Goal: Task Accomplishment & Management: Manage account settings

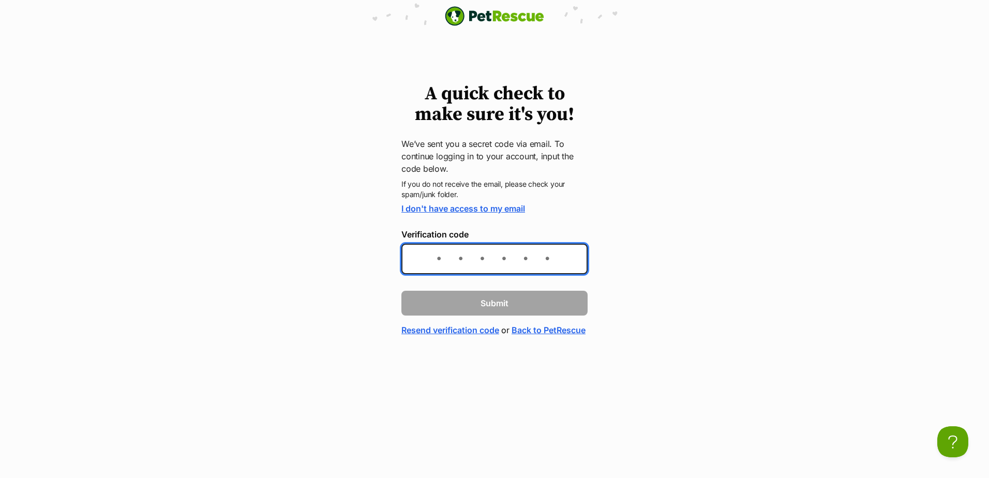
click at [467, 256] on input "Verification code" at bounding box center [494, 259] width 186 height 31
type input "de341e"
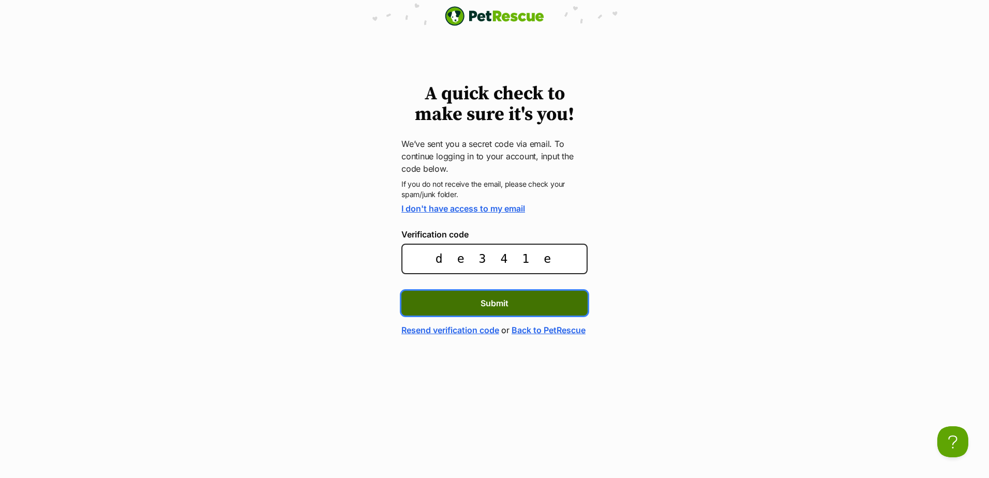
click at [563, 301] on button "Submit" at bounding box center [494, 303] width 186 height 25
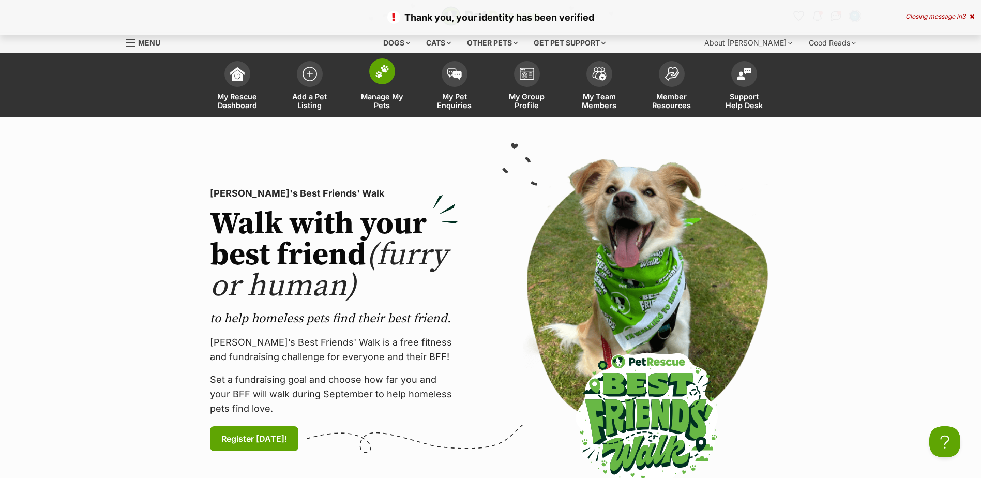
click at [391, 83] on link "Manage My Pets" at bounding box center [382, 87] width 72 height 62
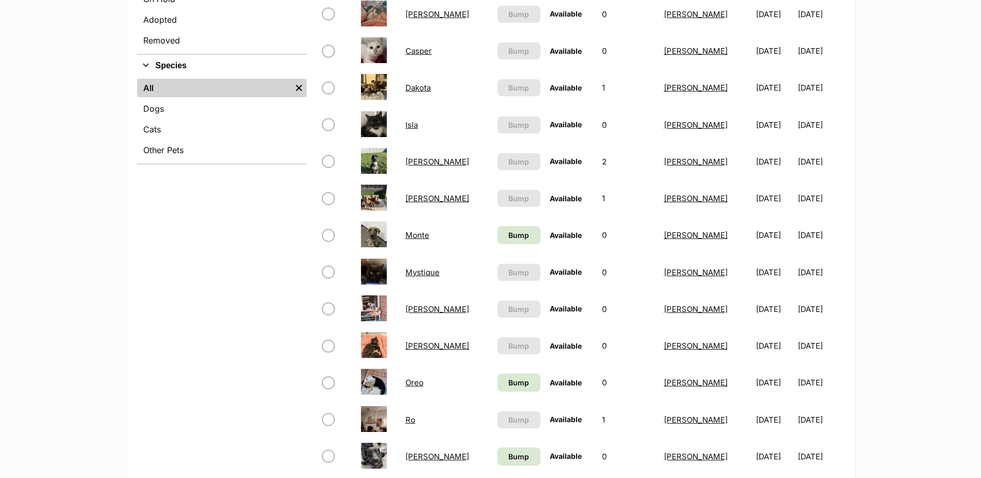
scroll to position [414, 0]
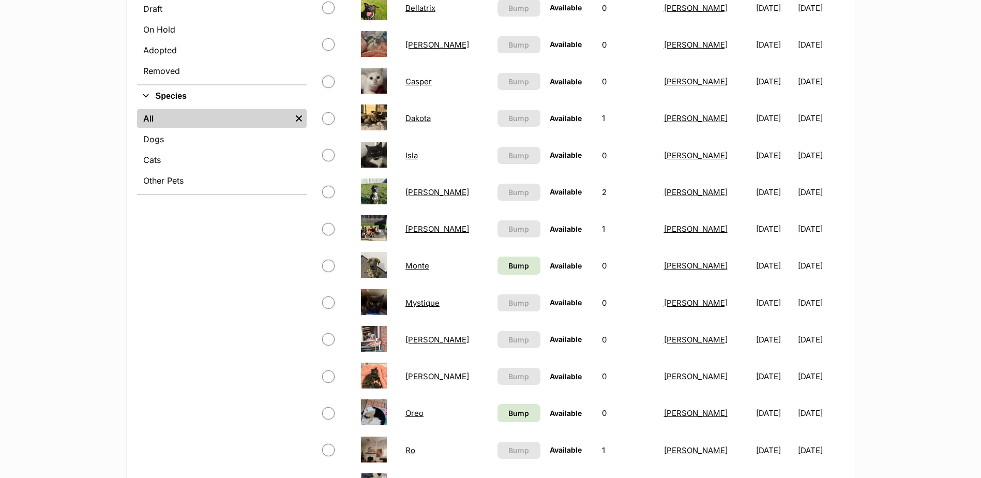
click at [385, 232] on img at bounding box center [374, 228] width 26 height 26
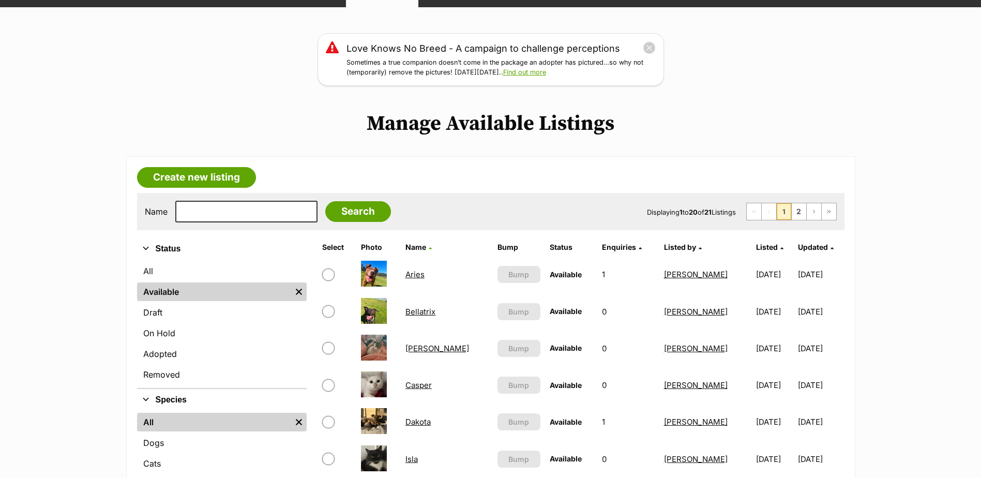
scroll to position [259, 0]
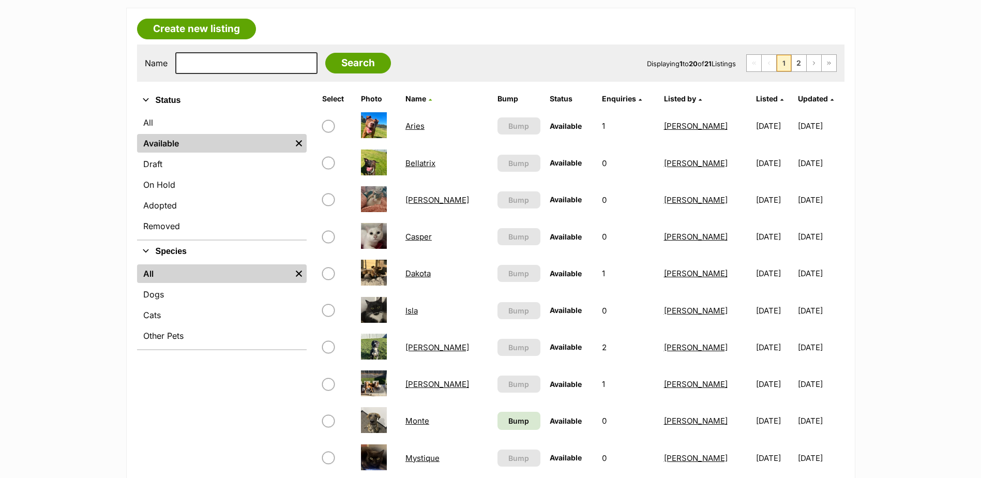
click at [420, 386] on link "[PERSON_NAME]" at bounding box center [438, 384] width 64 height 10
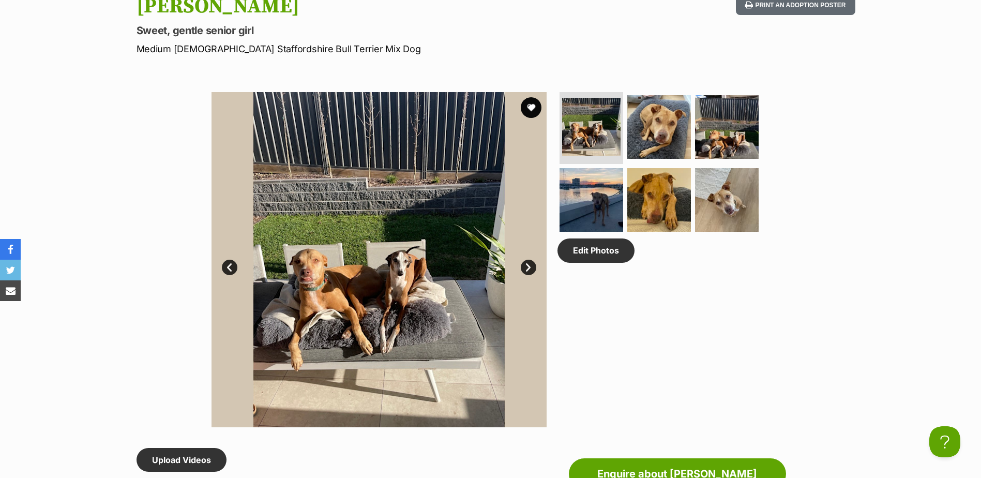
scroll to position [466, 0]
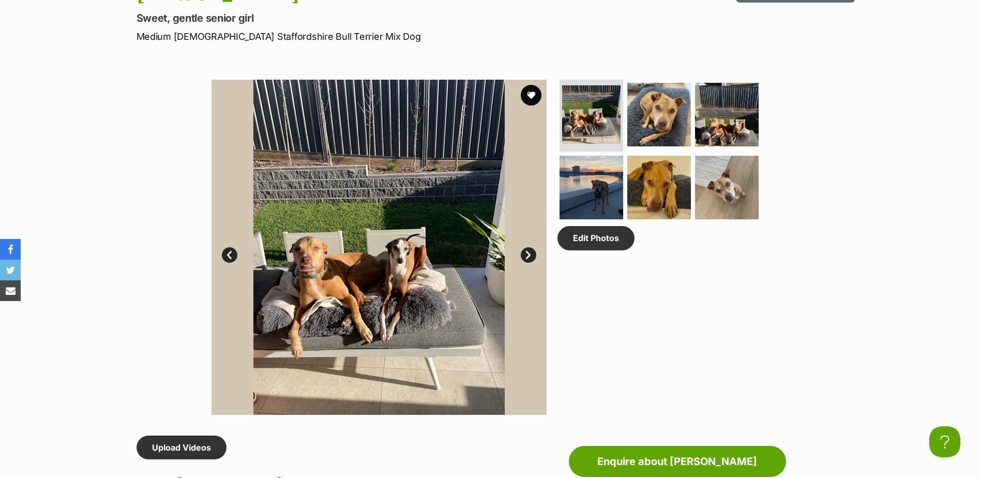
click at [530, 248] on link "Next" at bounding box center [529, 255] width 16 height 16
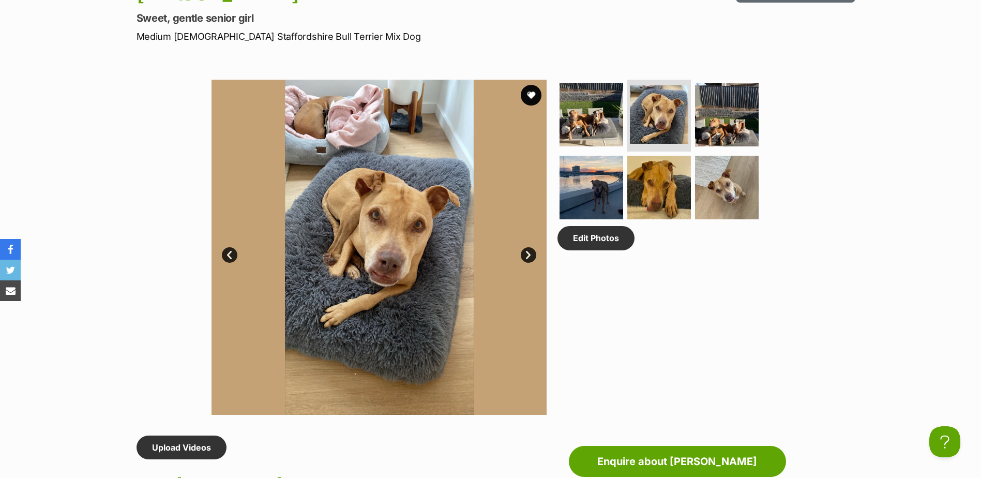
click at [535, 249] on img at bounding box center [379, 247] width 335 height 335
click at [531, 255] on link "Next" at bounding box center [529, 255] width 16 height 16
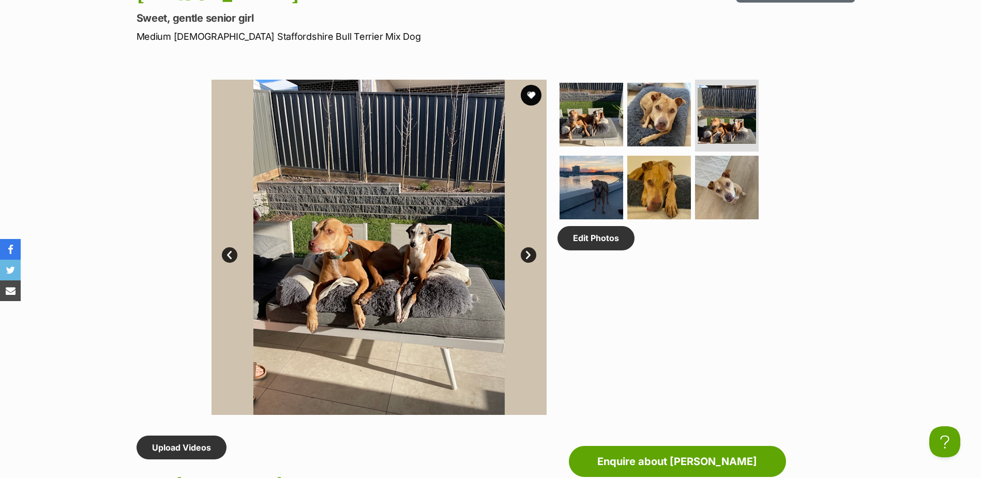
click at [531, 255] on link "Next" at bounding box center [529, 255] width 16 height 16
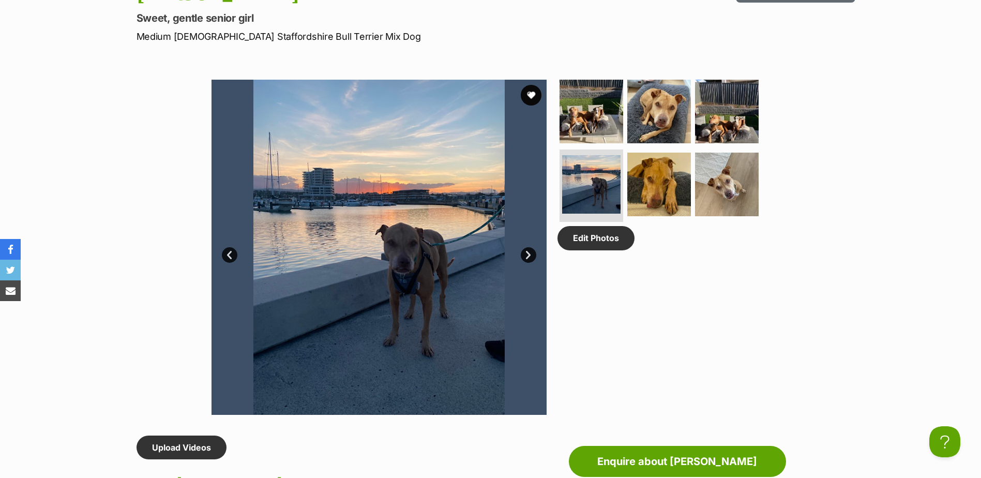
click at [531, 255] on link "Next" at bounding box center [529, 255] width 16 height 16
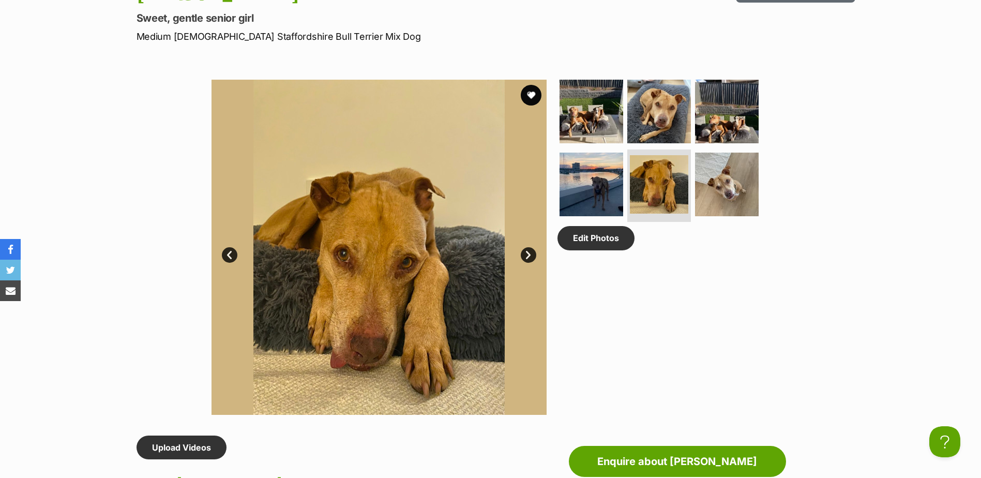
click at [531, 255] on link "Next" at bounding box center [529, 255] width 16 height 16
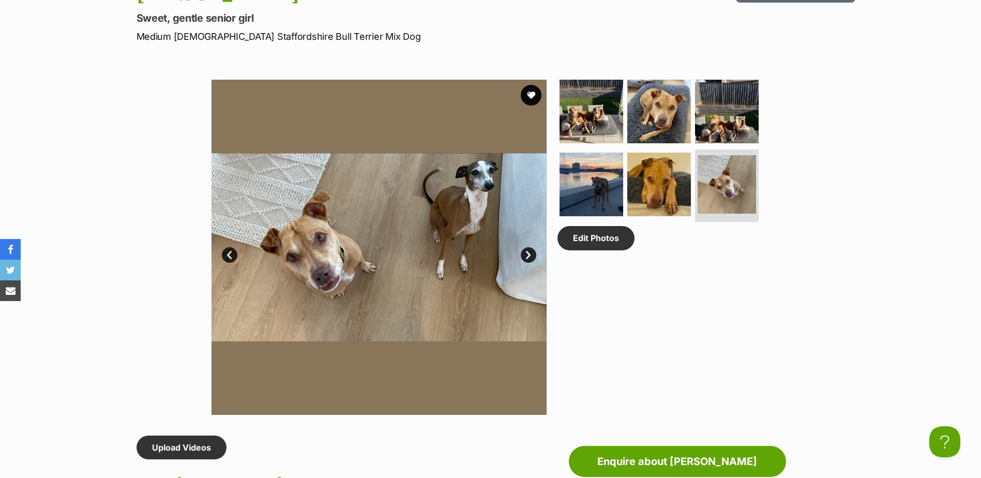
click at [531, 255] on link "Next" at bounding box center [529, 255] width 16 height 16
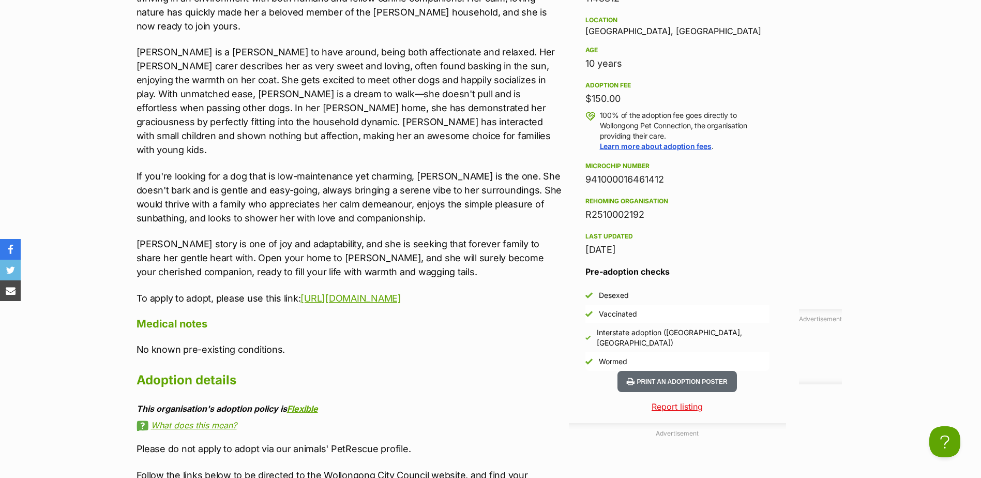
scroll to position [1086, 0]
